Goal: Navigation & Orientation: Find specific page/section

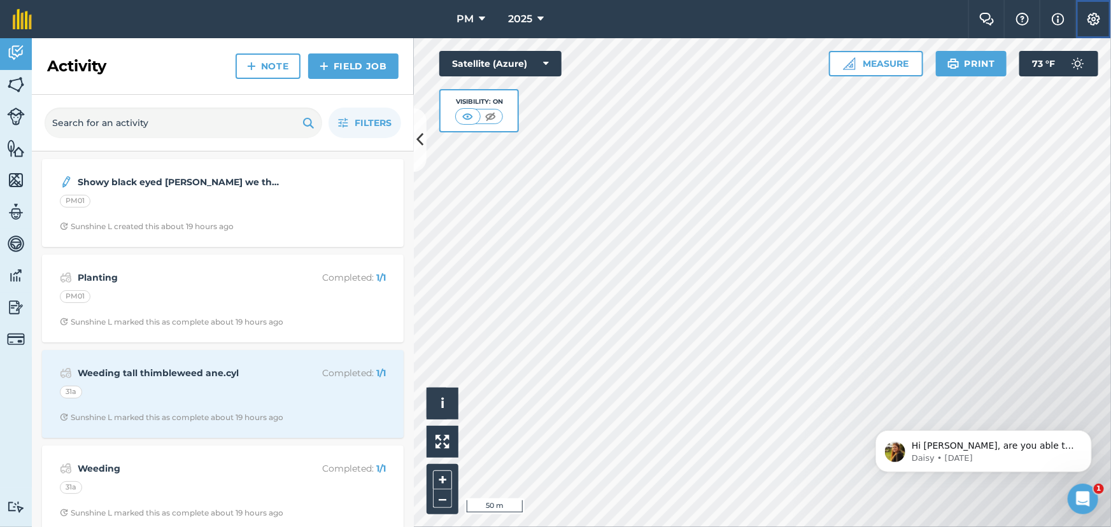
click at [1094, 19] on img at bounding box center [1093, 19] width 15 height 13
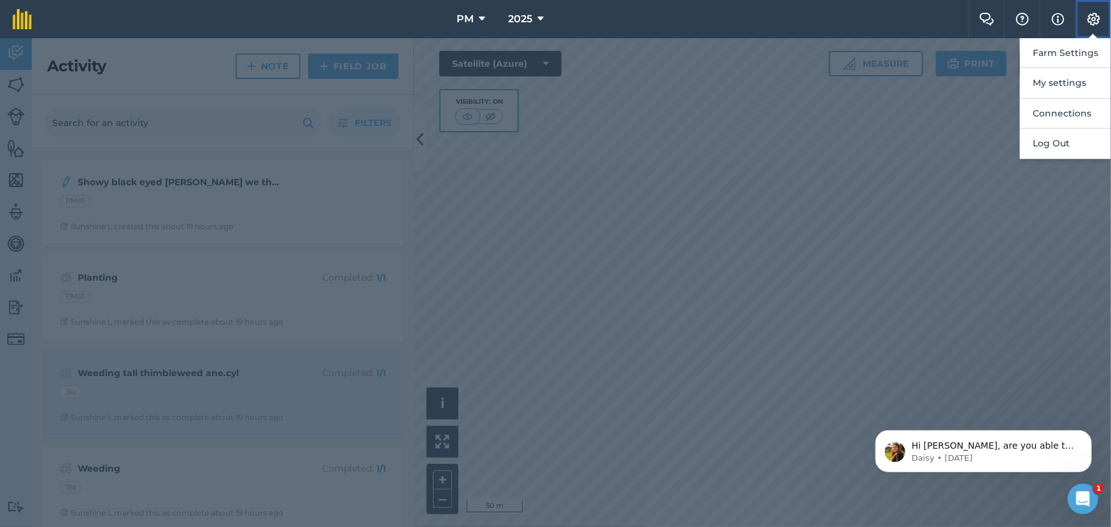
click at [1094, 19] on img at bounding box center [1093, 19] width 15 height 13
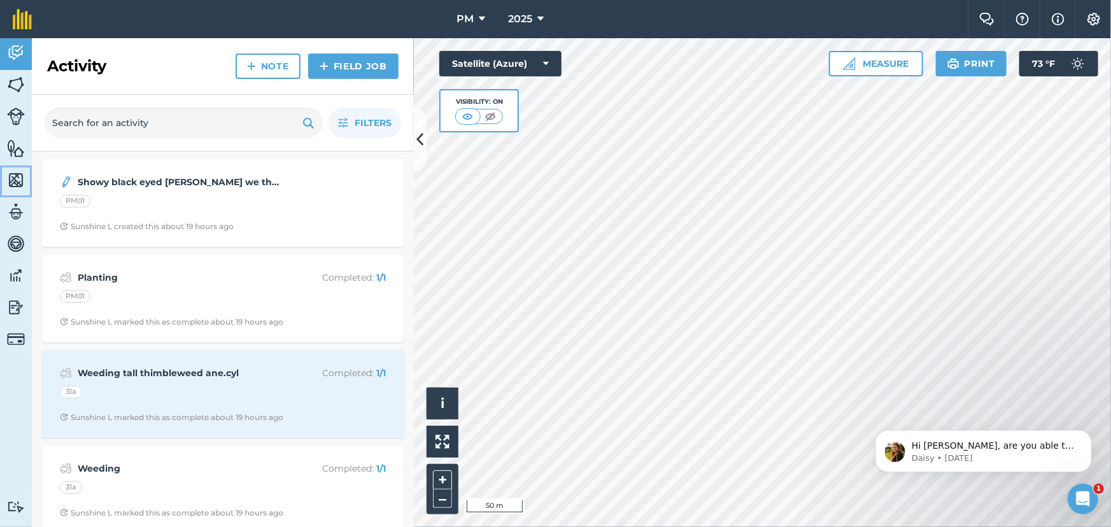
click at [10, 176] on img at bounding box center [16, 180] width 18 height 19
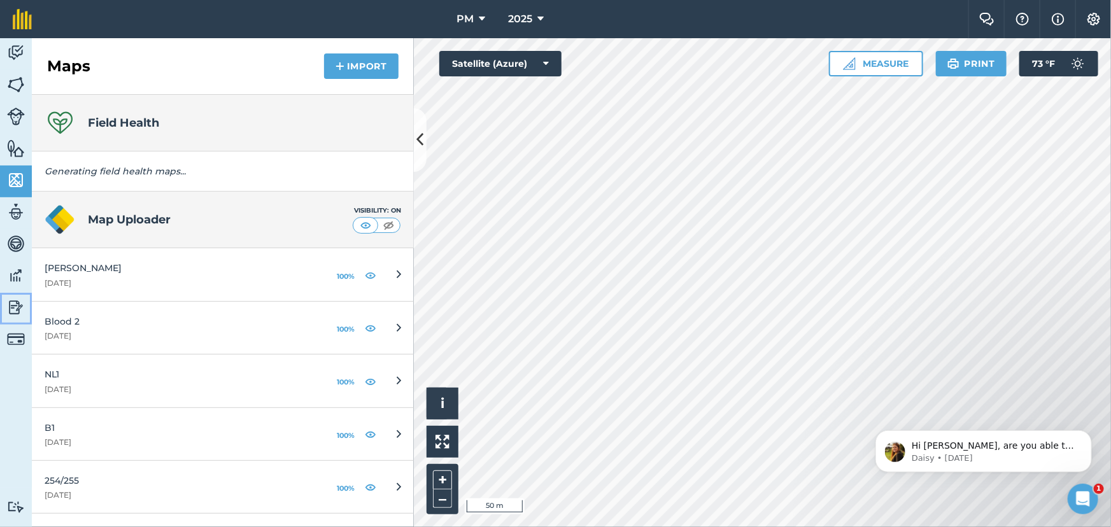
click at [16, 306] on img at bounding box center [16, 307] width 18 height 19
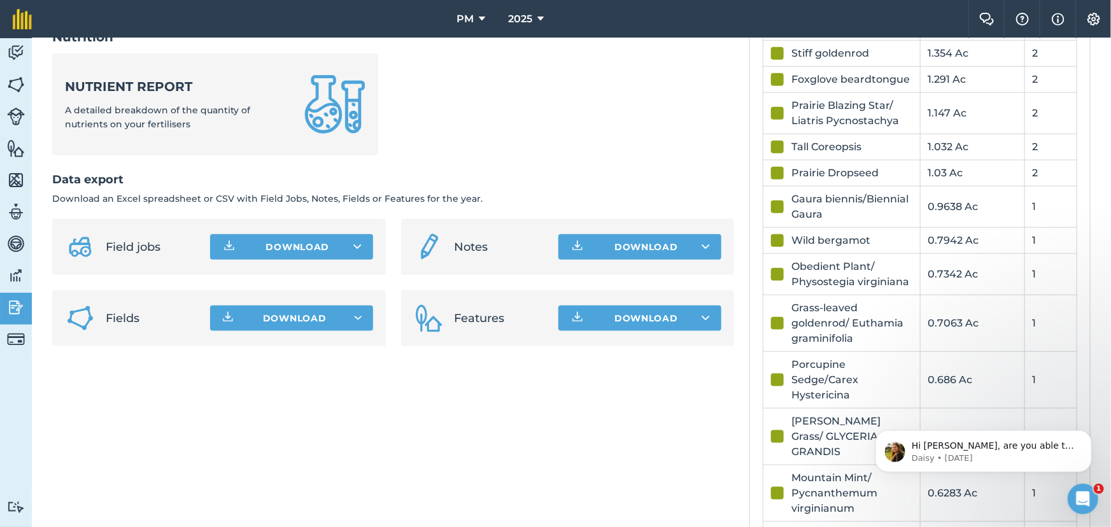
scroll to position [694, 0]
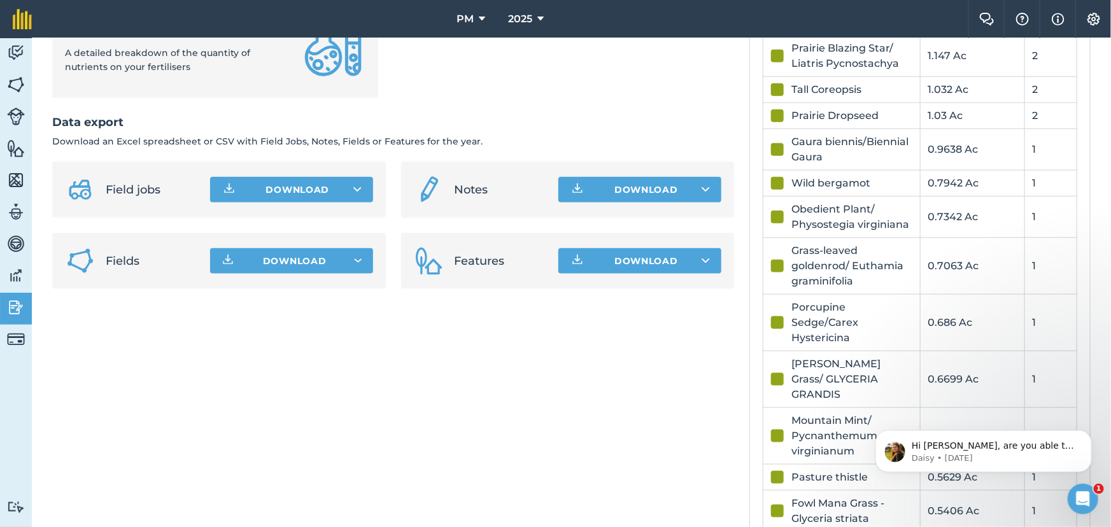
click at [840, 218] on div "Obedient Plant/ Physostegia virginiana" at bounding box center [851, 217] width 120 height 31
click at [23, 81] on img at bounding box center [16, 84] width 18 height 19
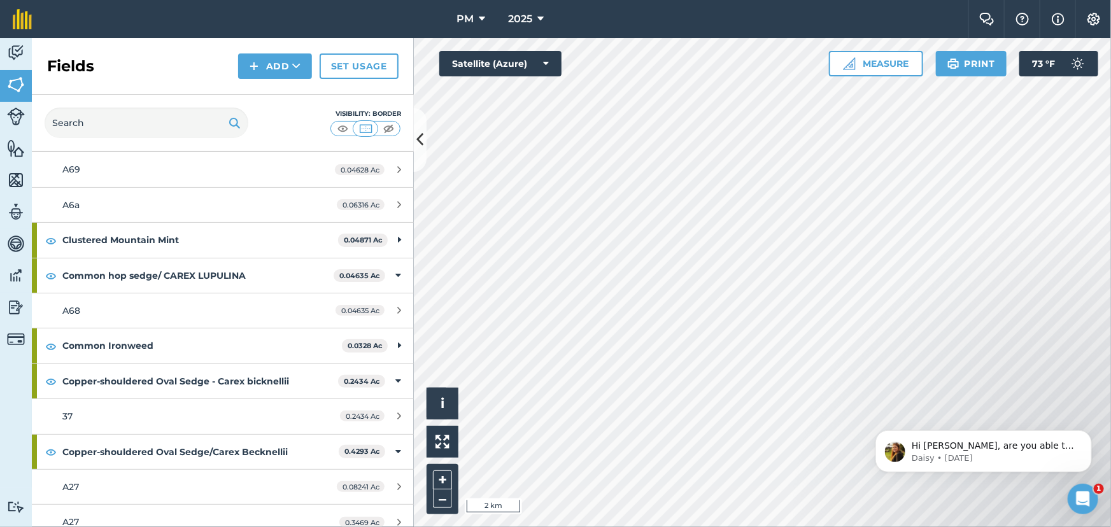
scroll to position [1273, 0]
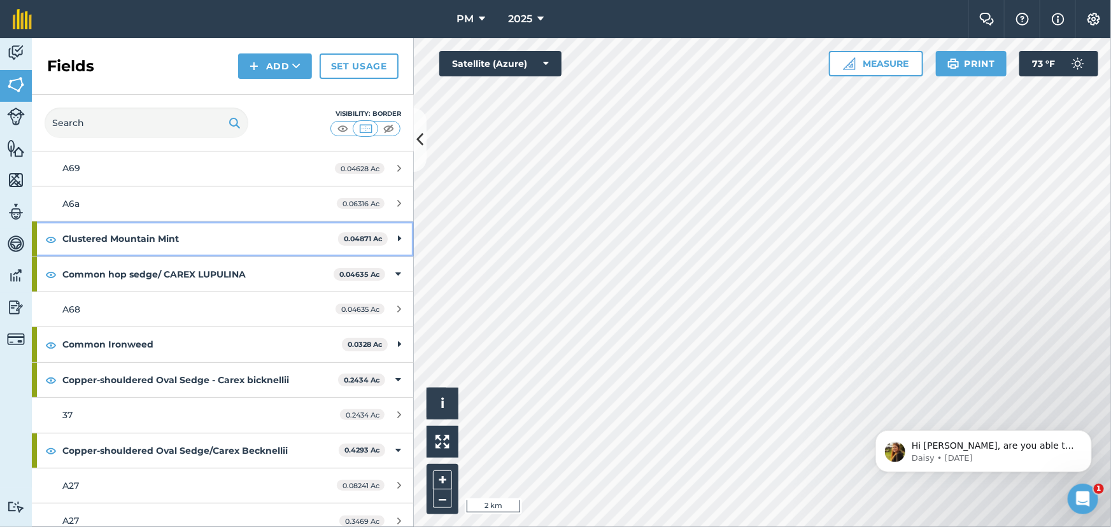
click at [388, 236] on div "Clustered Mountain Mint 0.04871 Ac" at bounding box center [223, 239] width 382 height 34
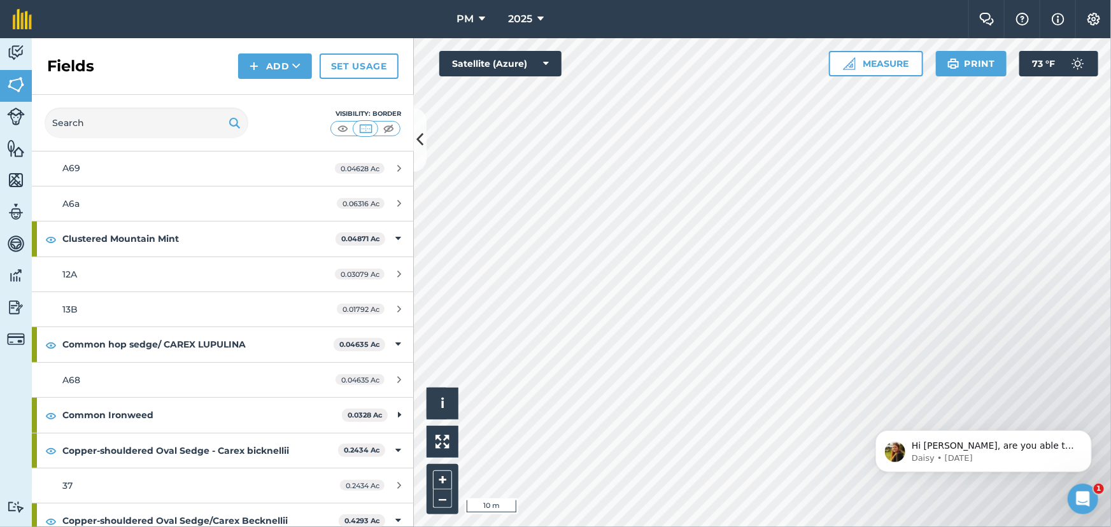
scroll to position [1446, 0]
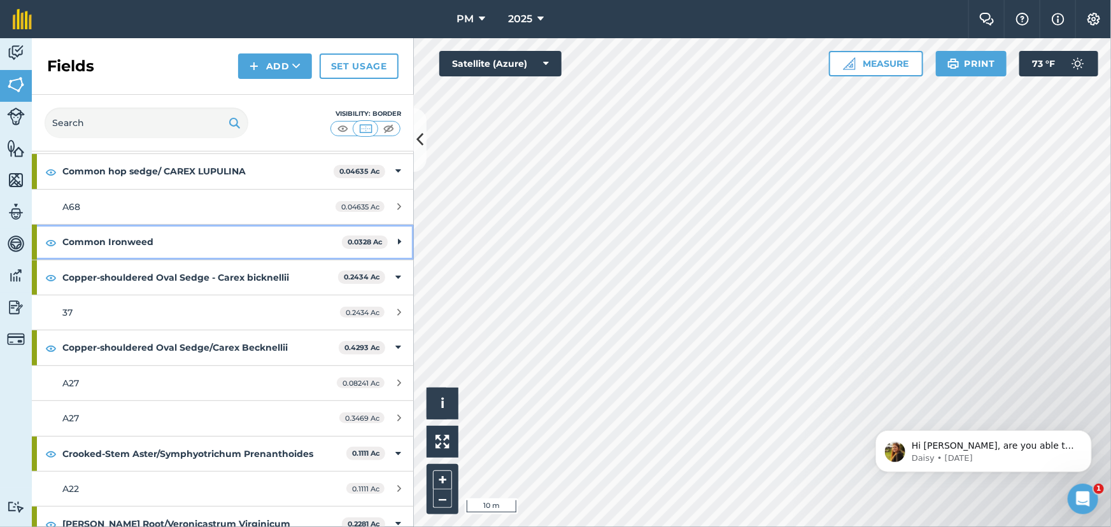
click at [387, 239] on div "Common Ironweed 0.0328 Ac" at bounding box center [223, 242] width 382 height 34
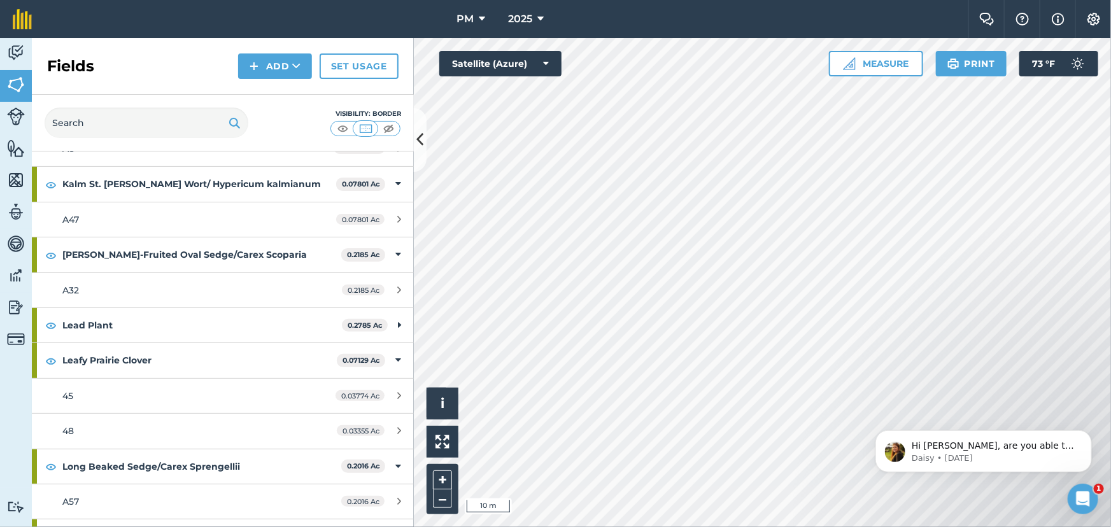
scroll to position [3067, 0]
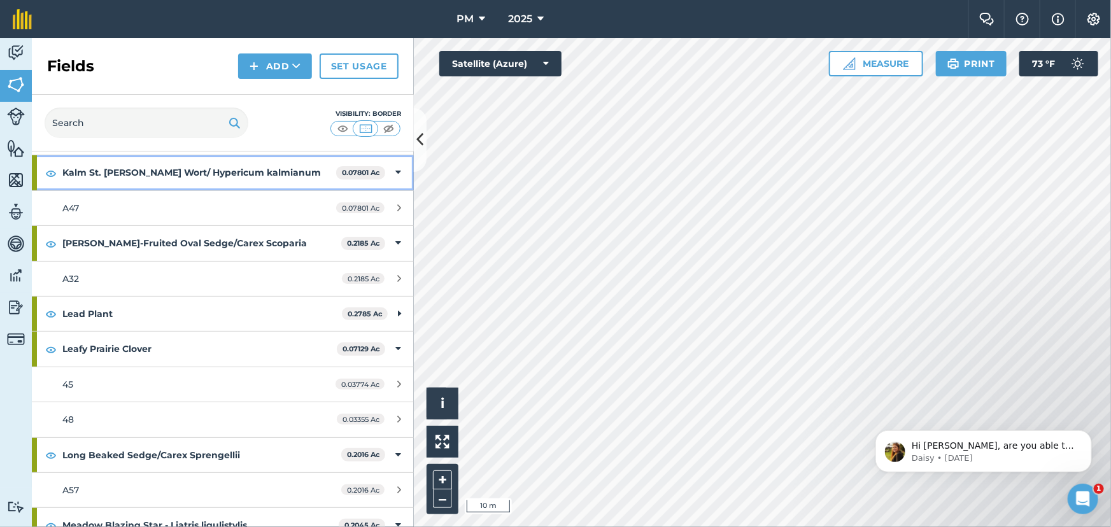
click at [395, 165] on icon at bounding box center [398, 172] width 6 height 14
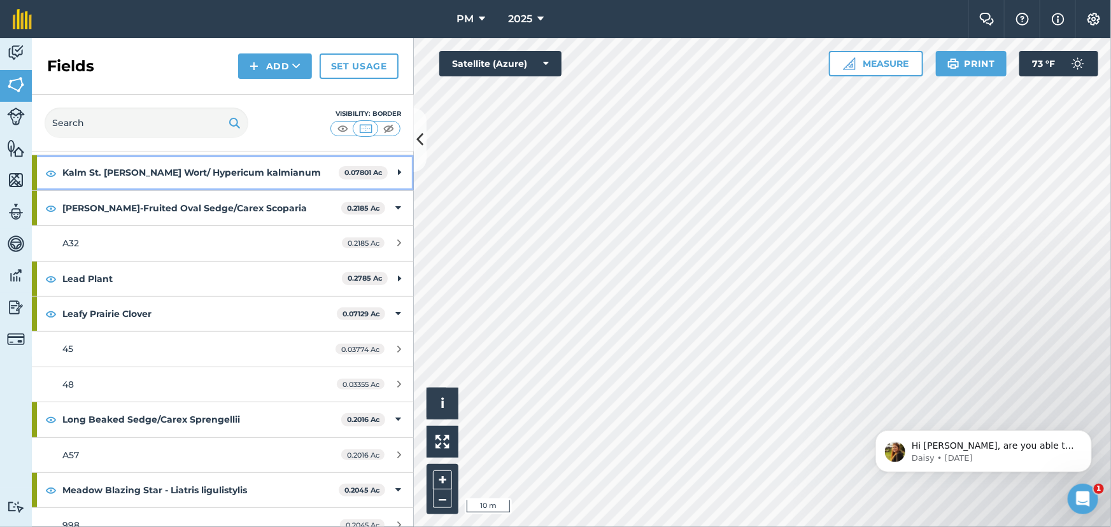
click at [398, 165] on icon at bounding box center [399, 172] width 3 height 14
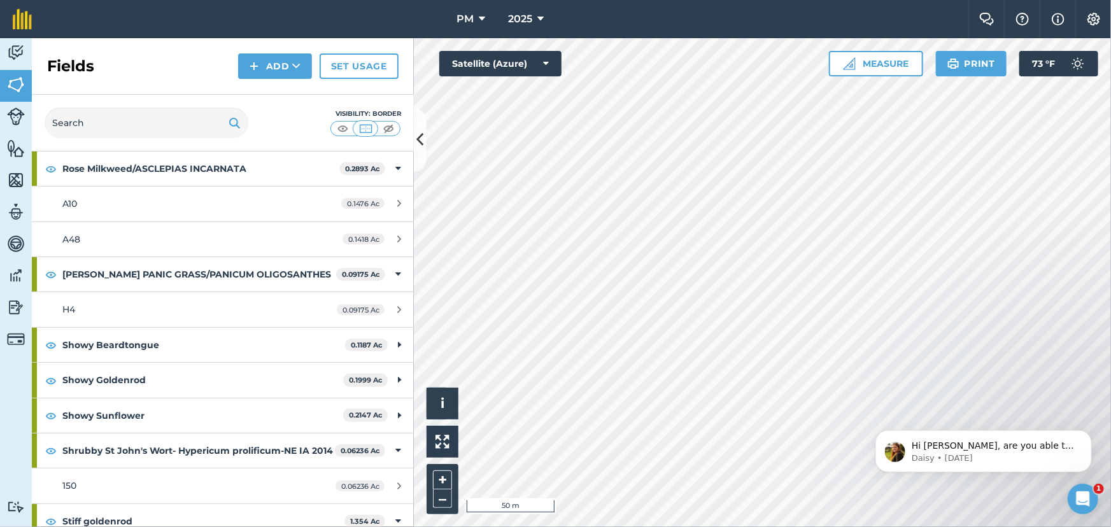
scroll to position [5174, 0]
